Goal: Task Accomplishment & Management: Use online tool/utility

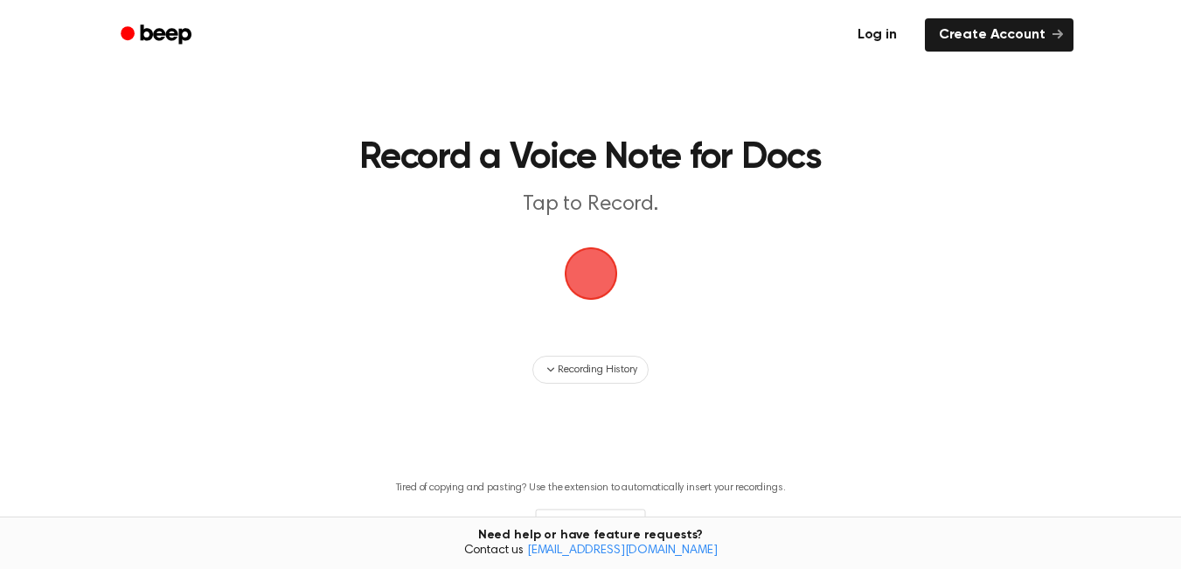
click at [897, 33] on link "Log in" at bounding box center [877, 35] width 74 height 40
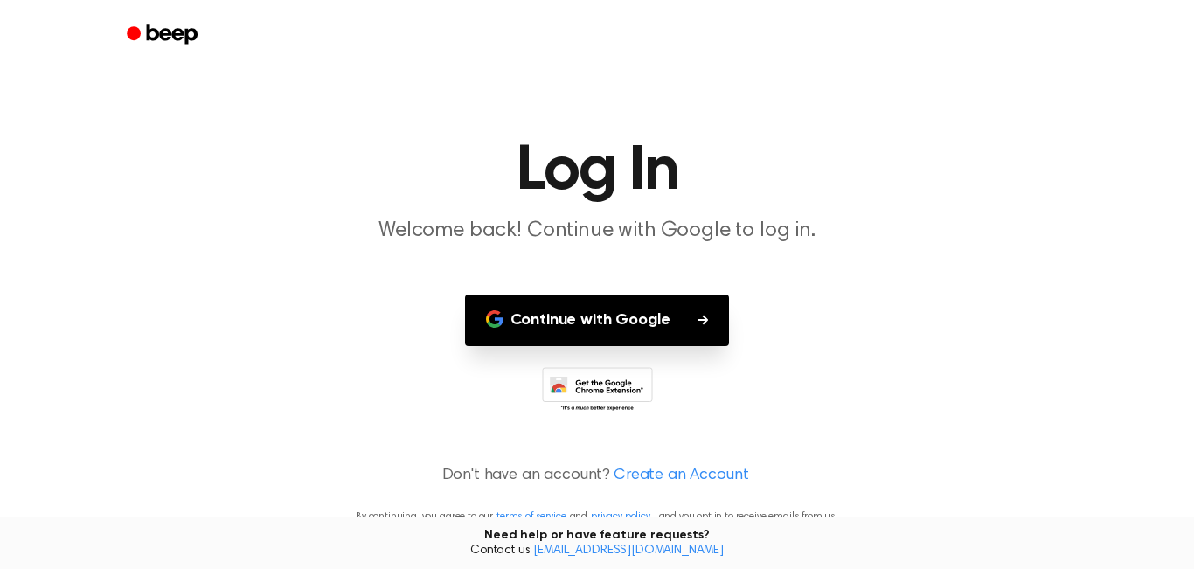
click at [593, 322] on button "Continue with Google" at bounding box center [597, 321] width 265 height 52
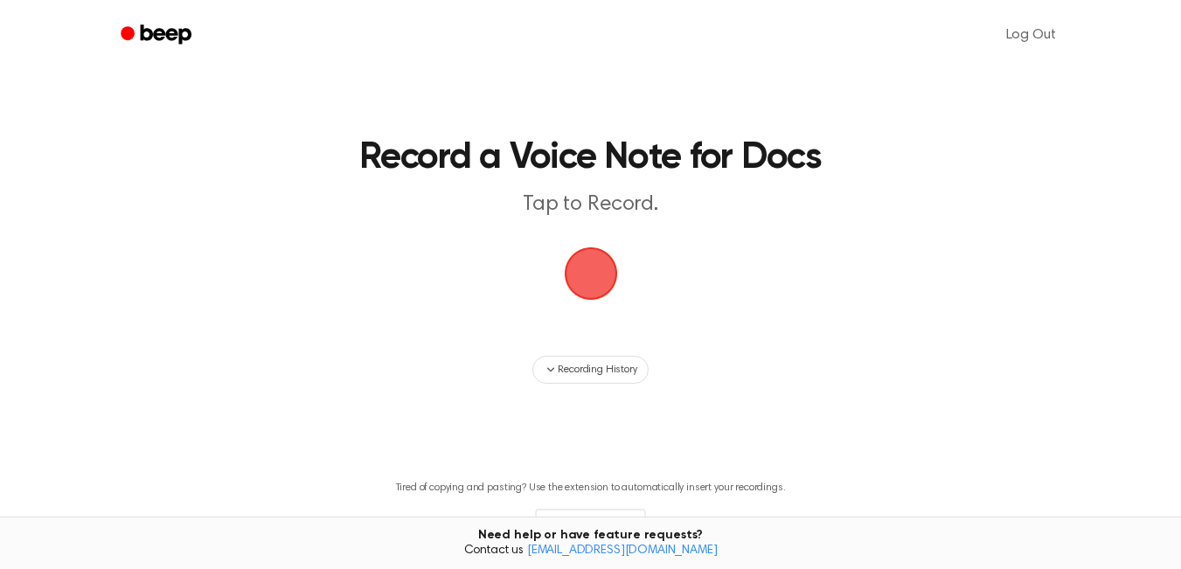
click at [580, 267] on span "button" at bounding box center [590, 273] width 49 height 49
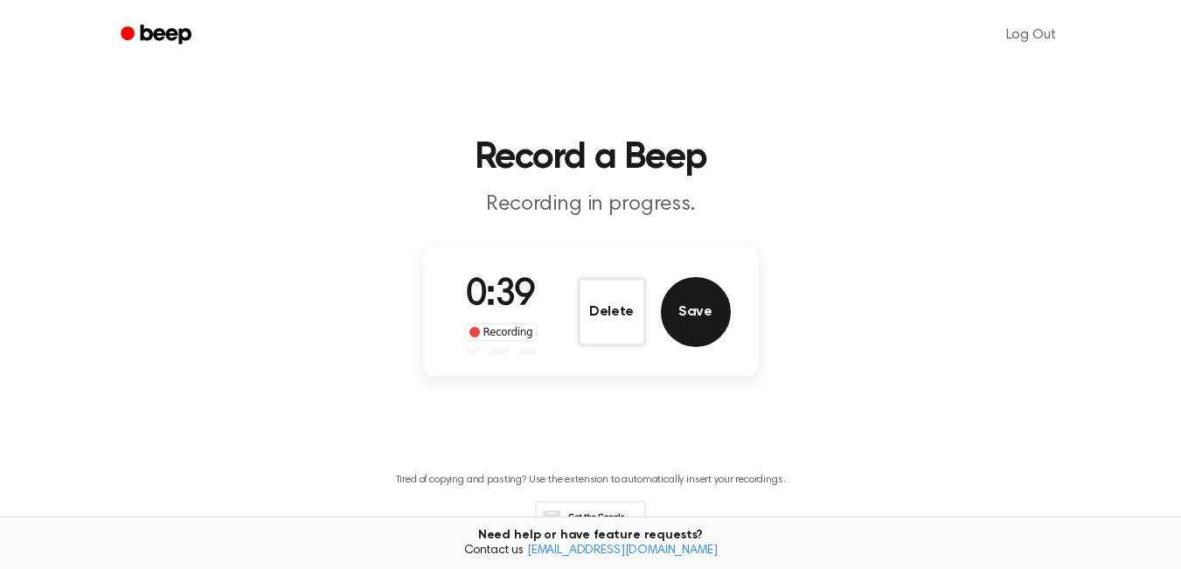
click at [704, 322] on button "Save" at bounding box center [696, 312] width 70 height 70
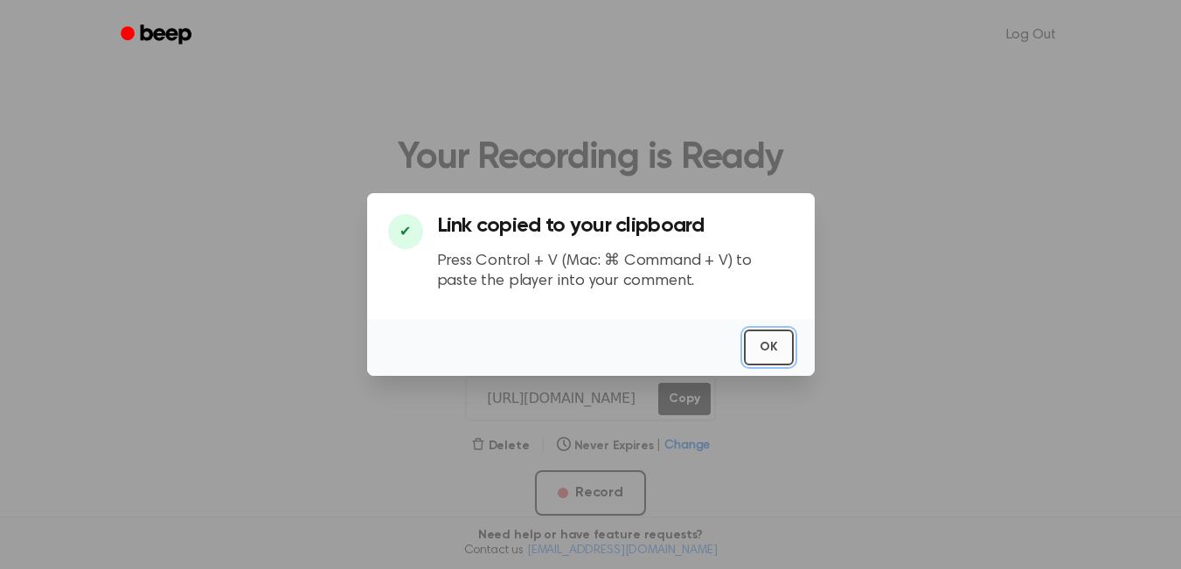
click at [771, 352] on button "OK" at bounding box center [769, 347] width 50 height 36
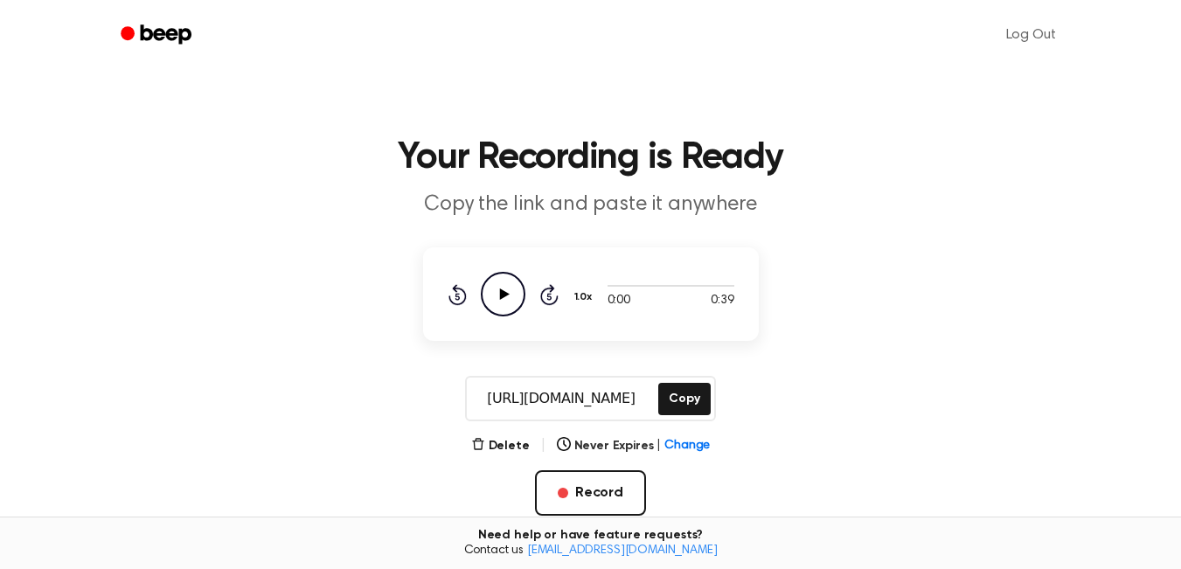
click at [632, 401] on input "https://beep.audio/FQKIkZn" at bounding box center [561, 399] width 188 height 42
click at [867, 376] on div "https://beep.audio/FQKIkZn Copy Copy" at bounding box center [590, 398] width 1139 height 45
click at [522, 288] on icon "Play Audio" at bounding box center [503, 294] width 45 height 45
click at [510, 442] on button "Delete" at bounding box center [500, 446] width 59 height 18
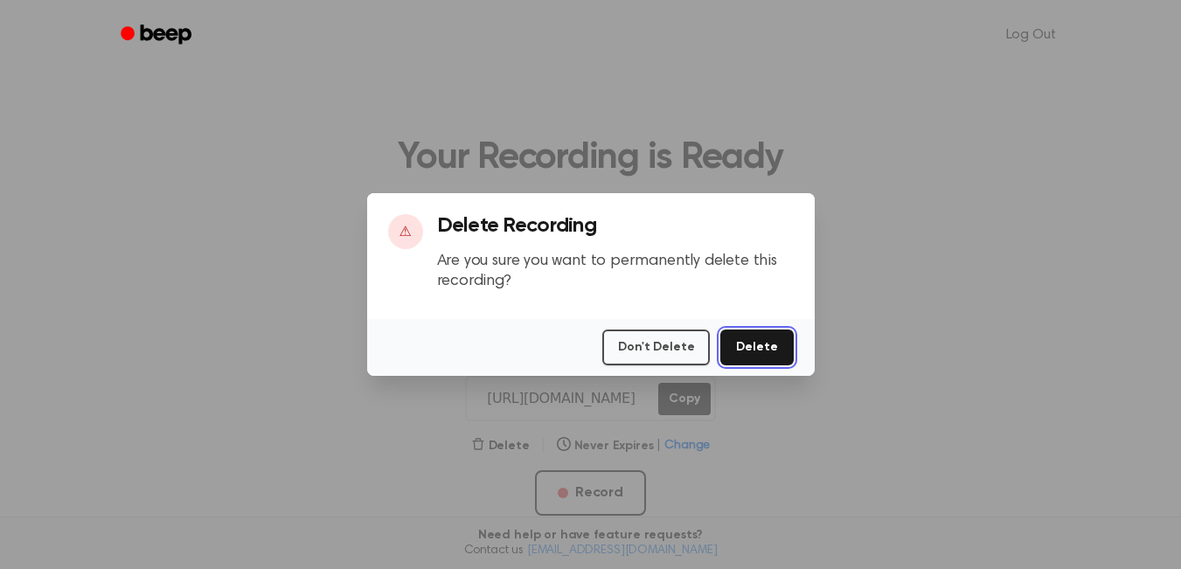
click at [758, 346] on button "Delete" at bounding box center [756, 347] width 73 height 36
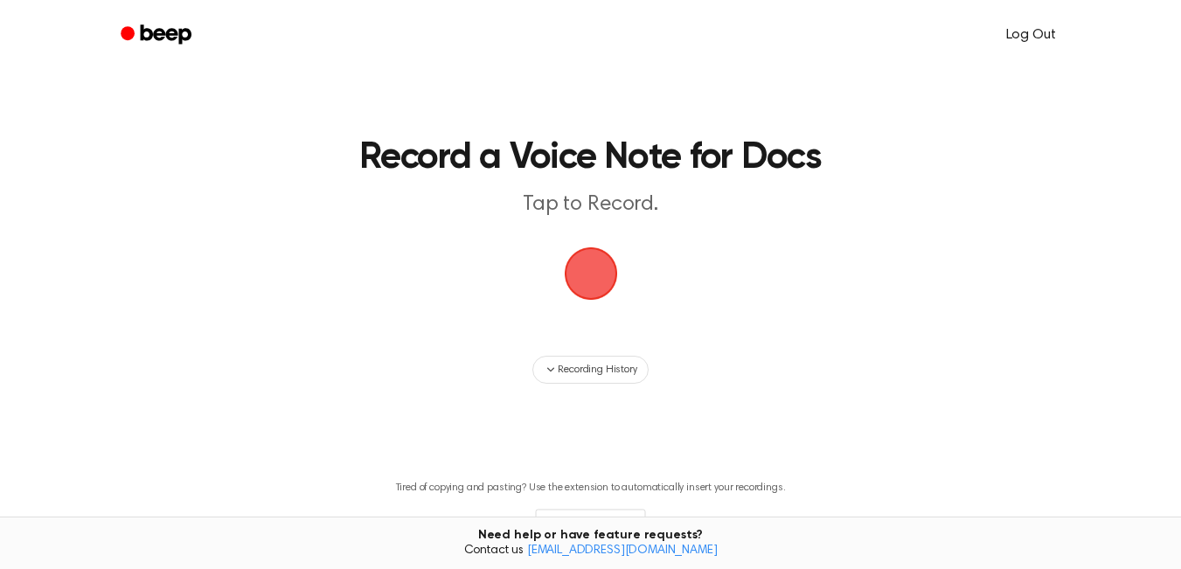
click at [1015, 29] on link "Log Out" at bounding box center [1030, 35] width 85 height 42
